Goal: Browse casually: Explore the website without a specific task or goal

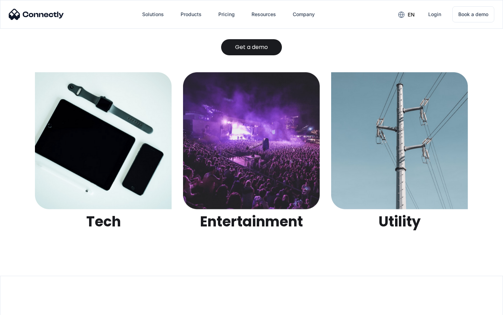
scroll to position [2205, 0]
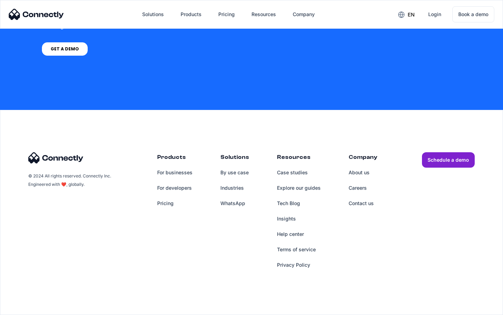
scroll to position [2039, 0]
